Goal: Transaction & Acquisition: Download file/media

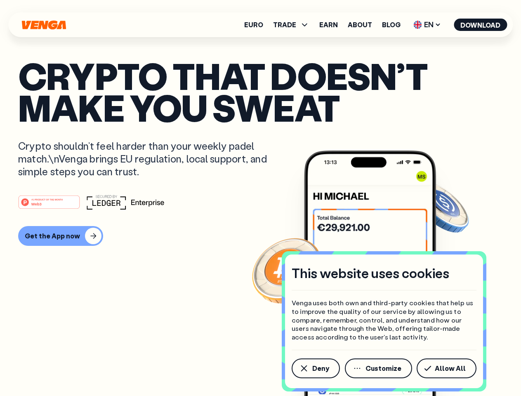
click at [260, 198] on div "#1 PRODUCT OF THE MONTH Web3" at bounding box center [260, 202] width 485 height 15
click at [315, 368] on span "Deny" at bounding box center [320, 368] width 17 height 7
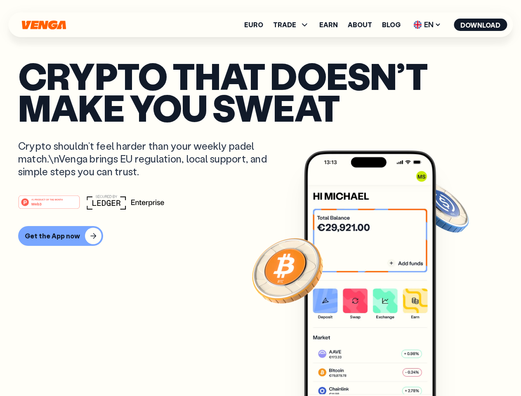
click at [379, 368] on img at bounding box center [370, 289] width 132 height 276
click at [448, 368] on article "Crypto that doesn’t make you sweat Crypto shouldn’t feel harder than your weekl…" at bounding box center [260, 214] width 485 height 309
click at [294, 25] on span "TRADE" at bounding box center [284, 24] width 23 height 7
click at [427, 25] on span "EN" at bounding box center [427, 24] width 33 height 13
click at [481, 25] on button "Download" at bounding box center [480, 25] width 53 height 12
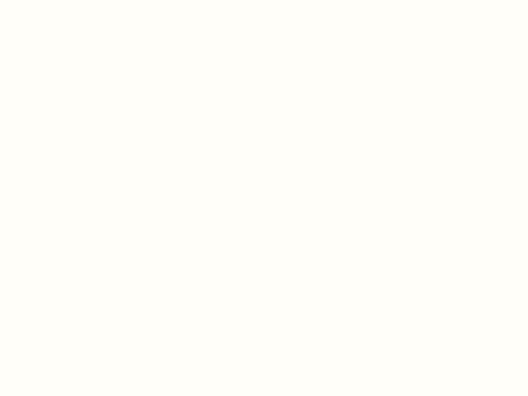
click at [59, 0] on html "This website uses cookies Venga uses both own and third-party cookies that help…" at bounding box center [264, 0] width 528 height 0
click at [50, 0] on html "This website uses cookies Venga uses both own and third-party cookies that help…" at bounding box center [264, 0] width 528 height 0
